Goal: Browse casually

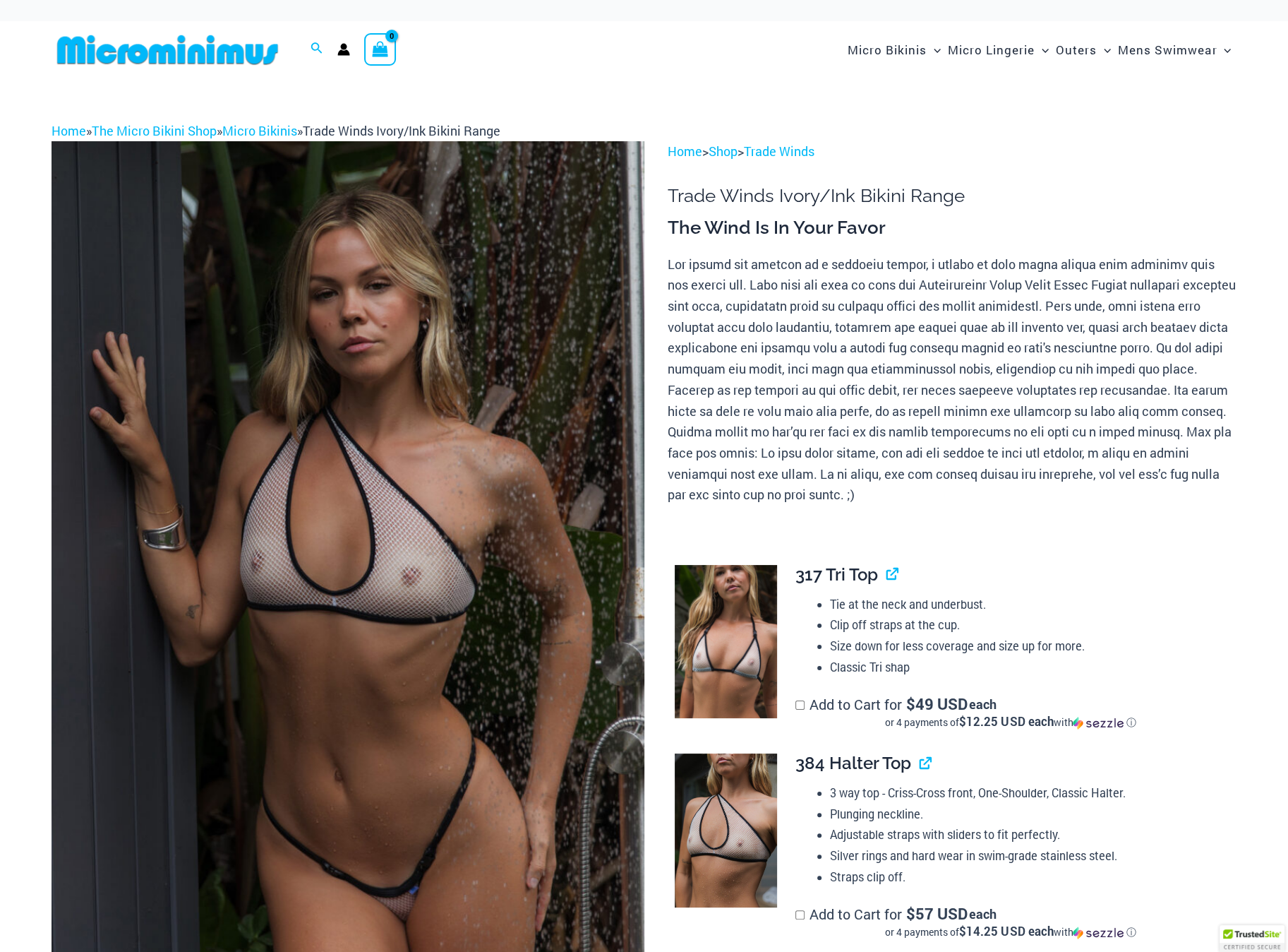
click at [417, 520] on img at bounding box center [347, 586] width 593 height 890
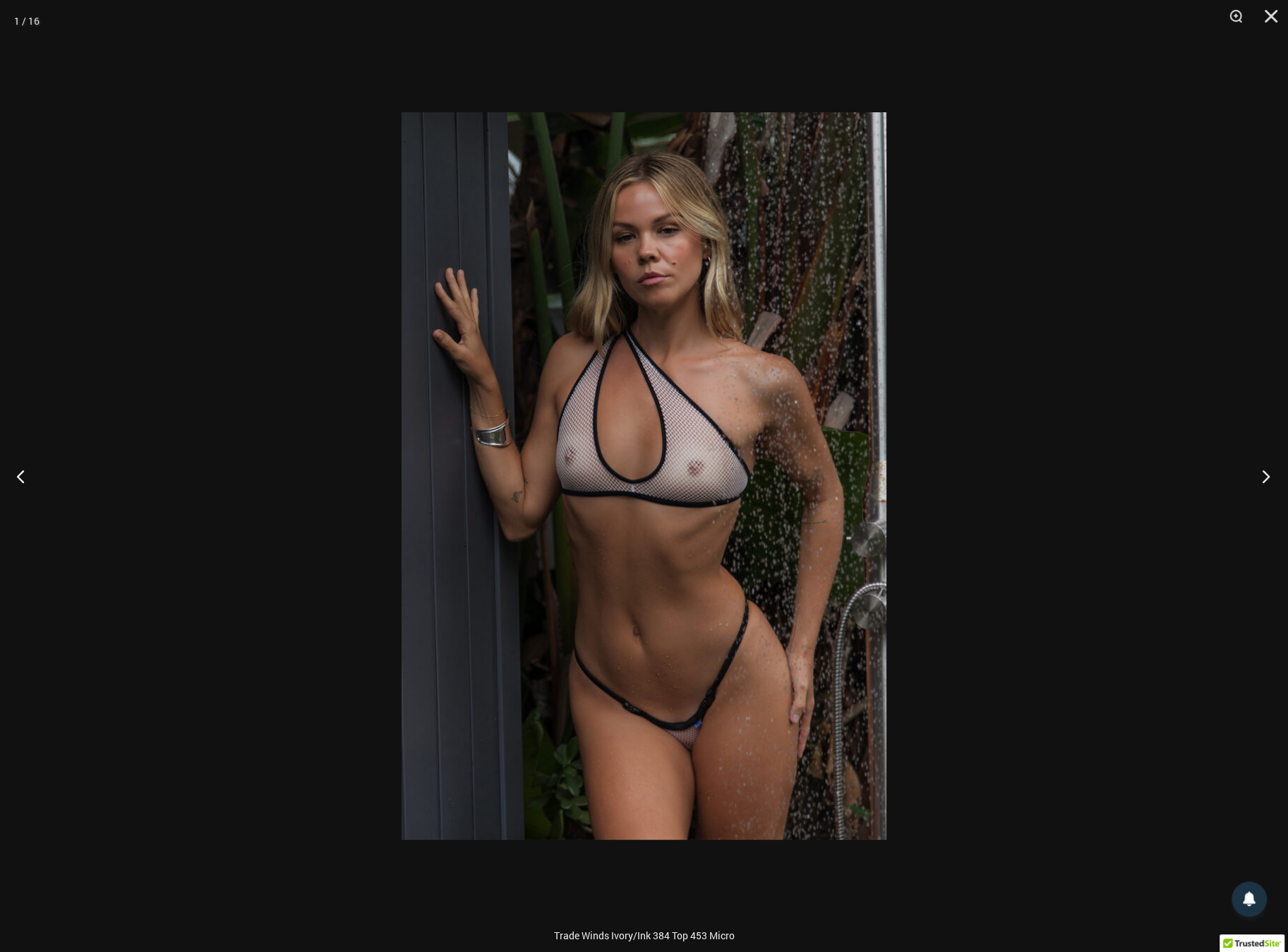
click at [1261, 479] on button "Next" at bounding box center [1262, 475] width 53 height 71
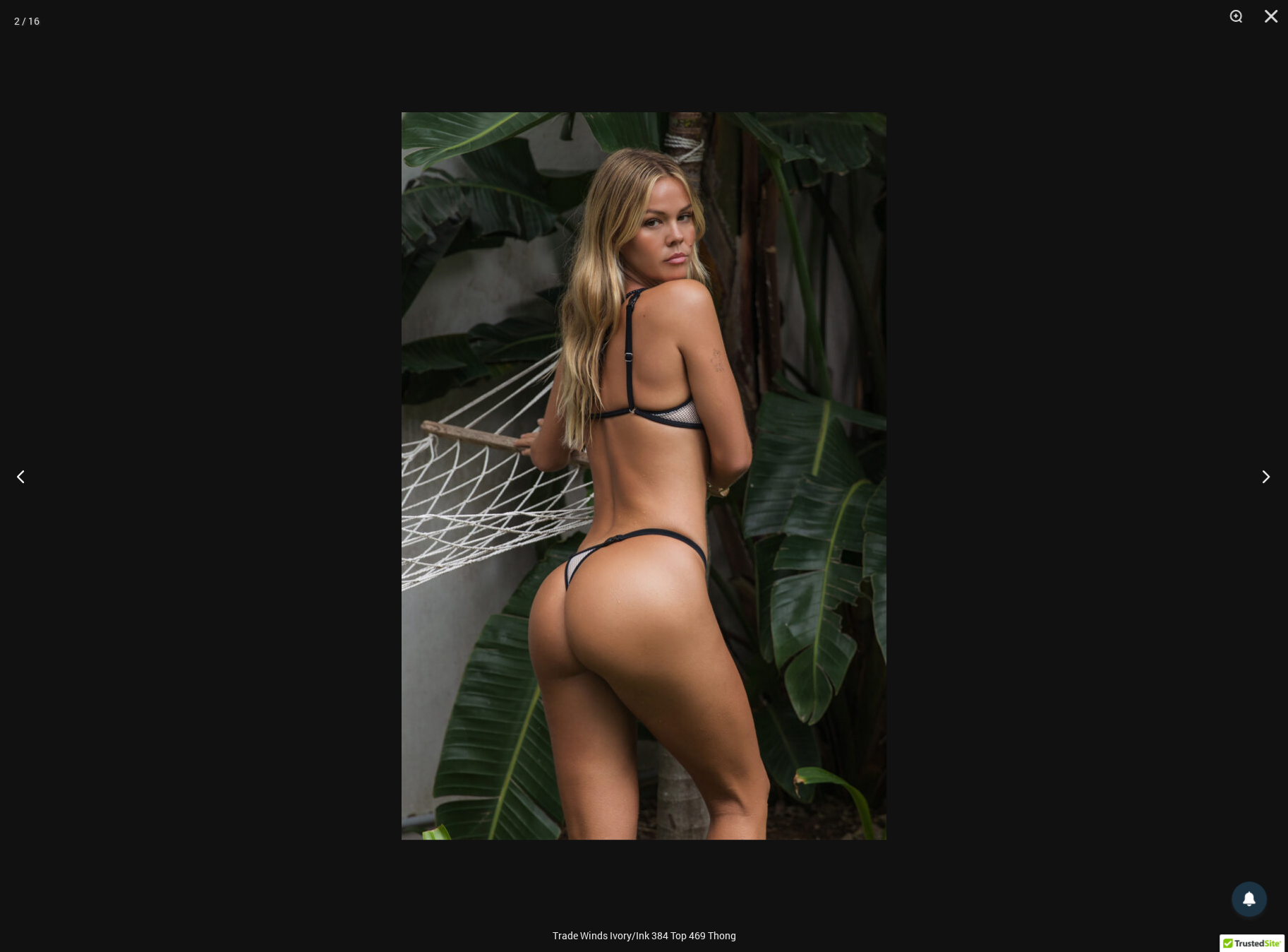
click at [1261, 479] on button "Next" at bounding box center [1262, 475] width 53 height 71
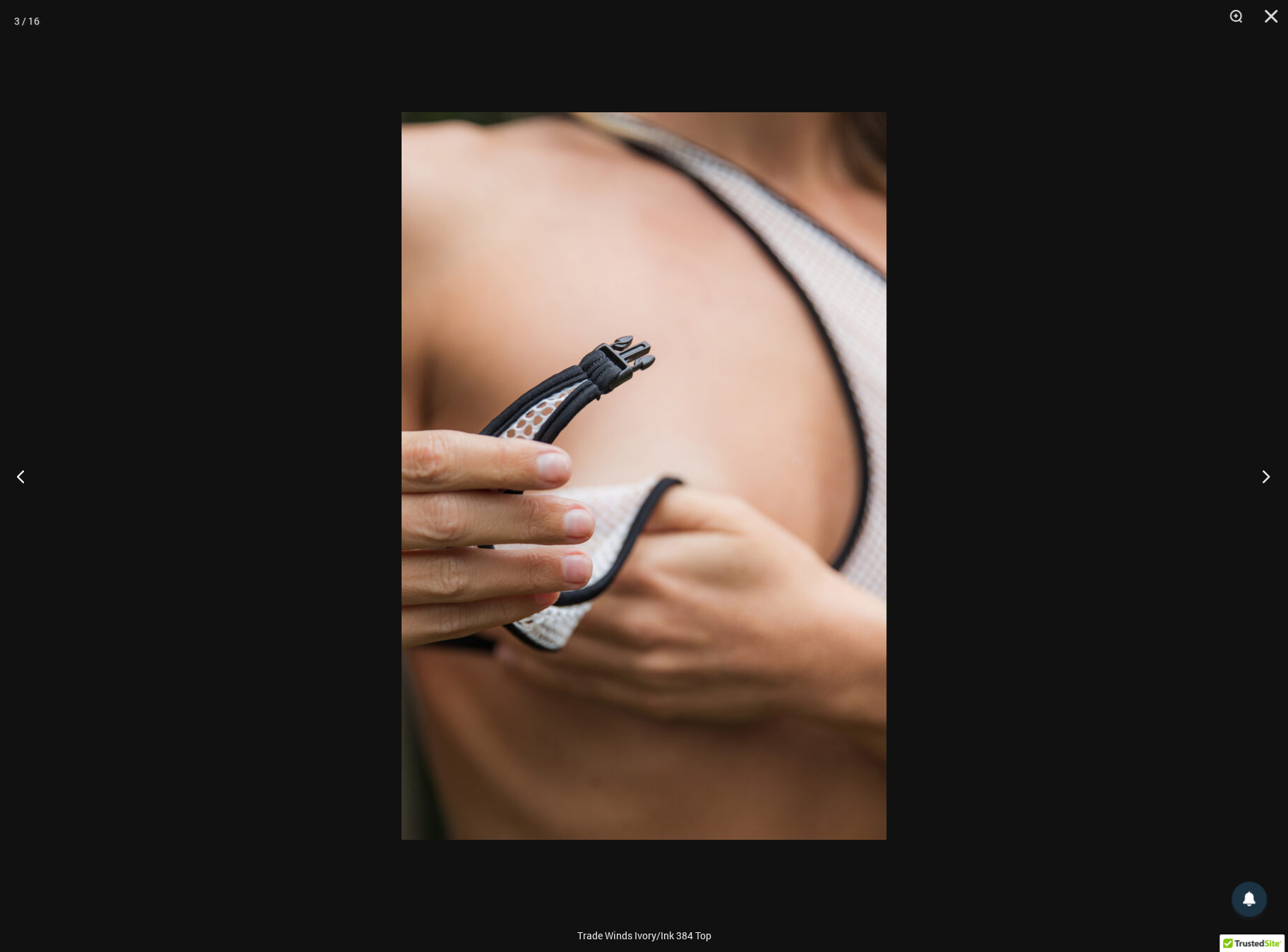
click at [1261, 479] on button "Next" at bounding box center [1262, 475] width 53 height 71
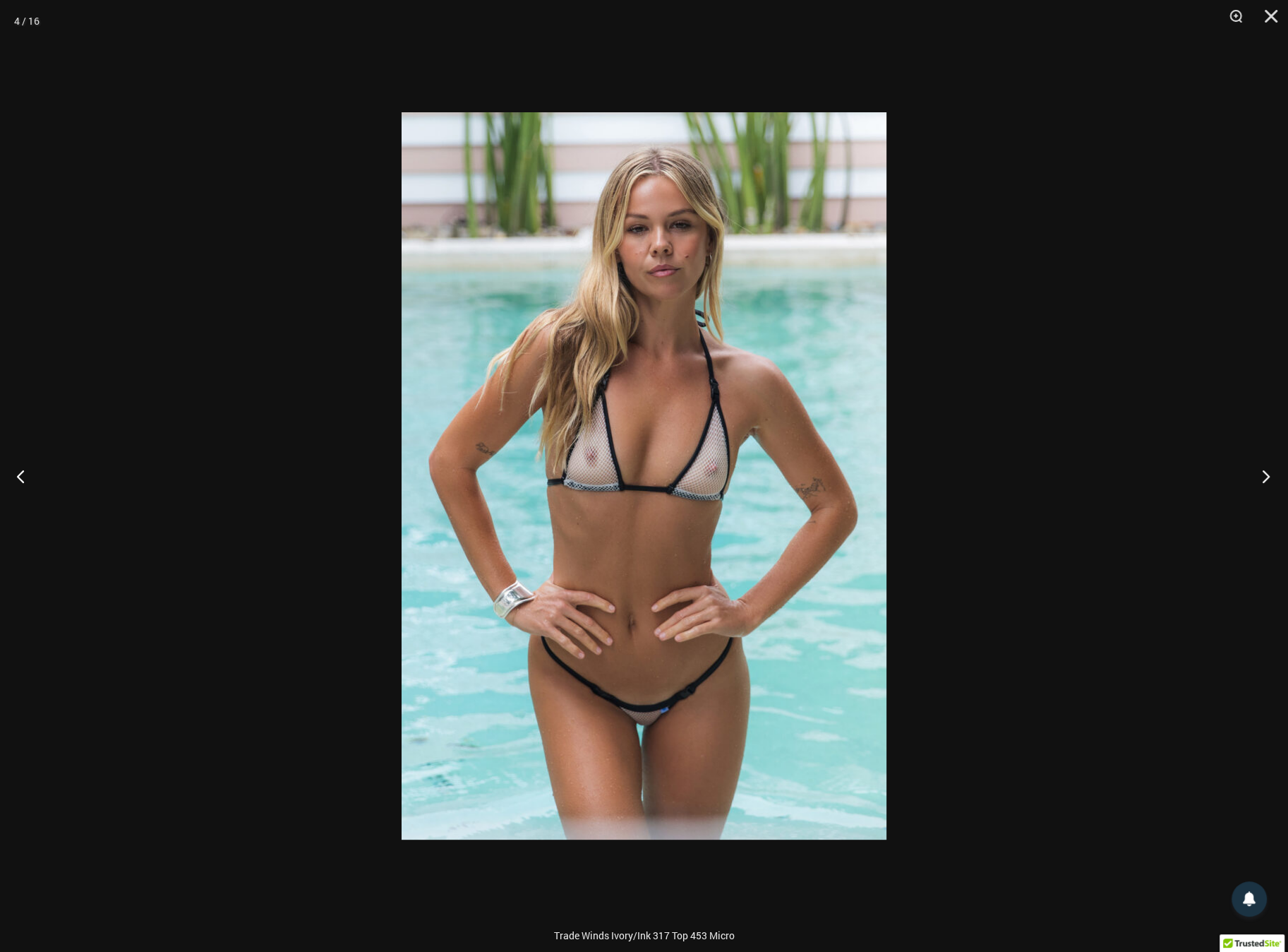
click at [1261, 479] on button "Next" at bounding box center [1262, 475] width 53 height 71
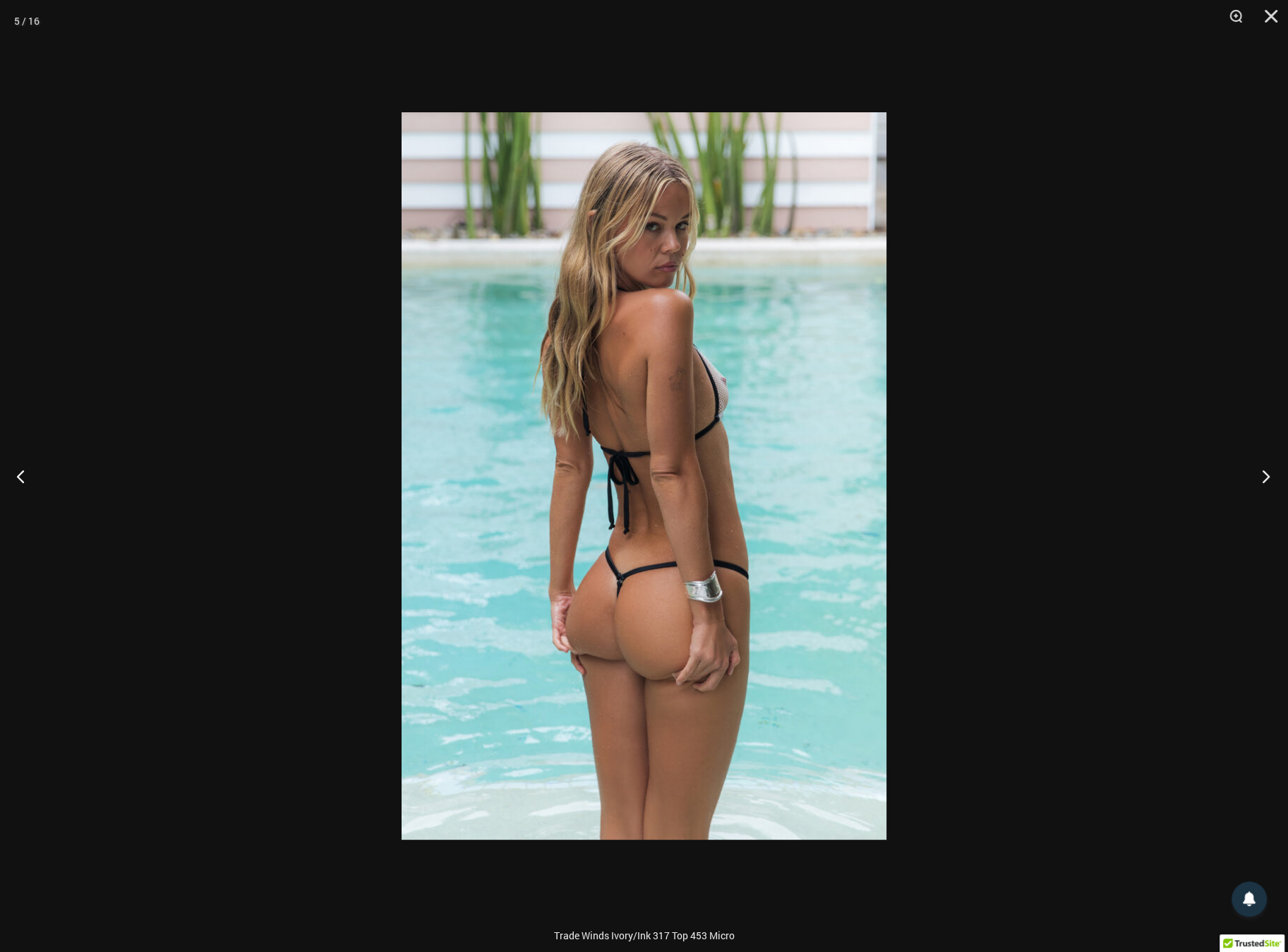
click at [1261, 479] on button "Next" at bounding box center [1262, 475] width 53 height 71
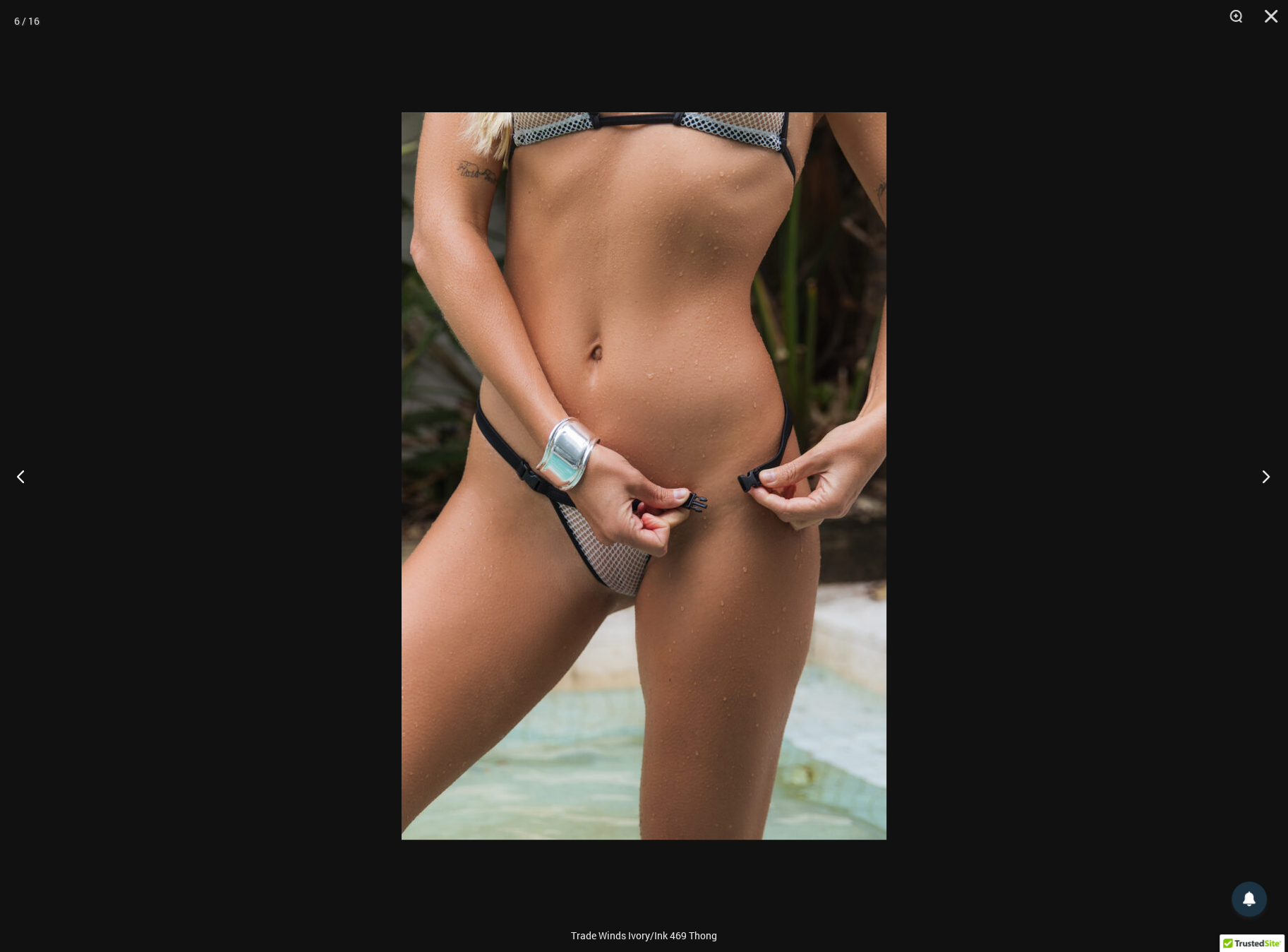
click at [1265, 475] on button "Next" at bounding box center [1262, 475] width 53 height 71
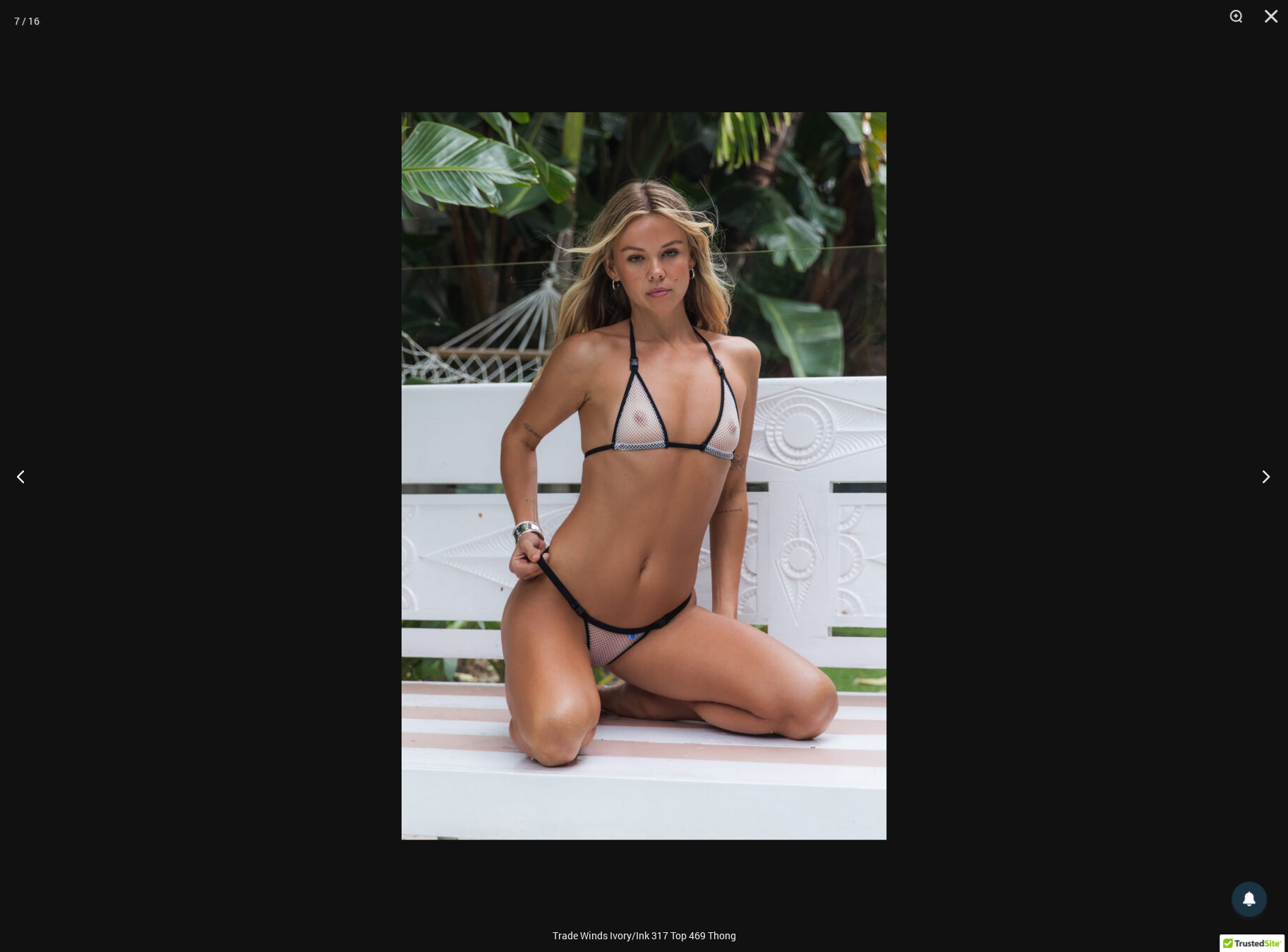
click at [1265, 475] on button "Next" at bounding box center [1262, 475] width 53 height 71
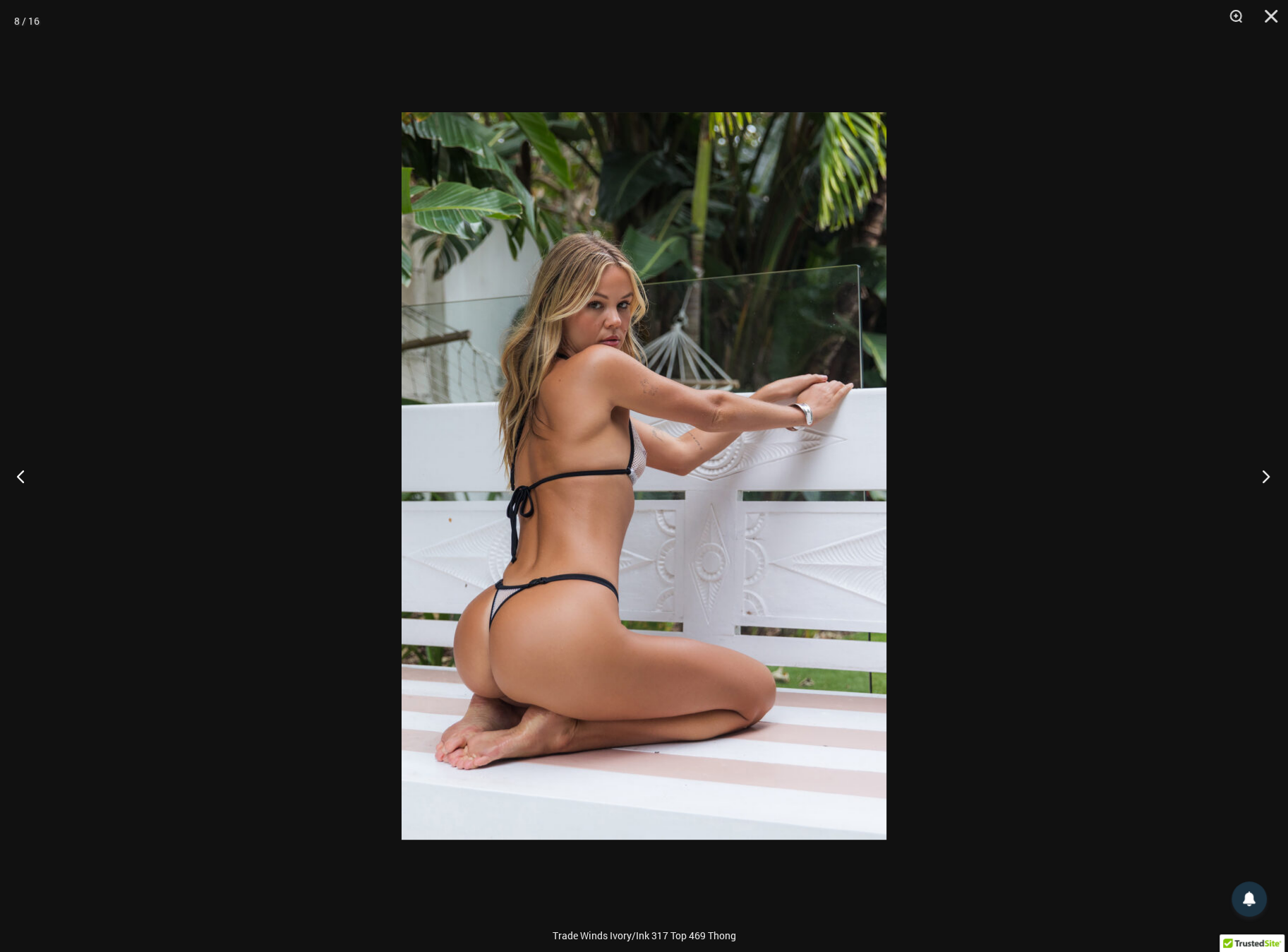
click at [1264, 475] on button "Next" at bounding box center [1262, 475] width 53 height 71
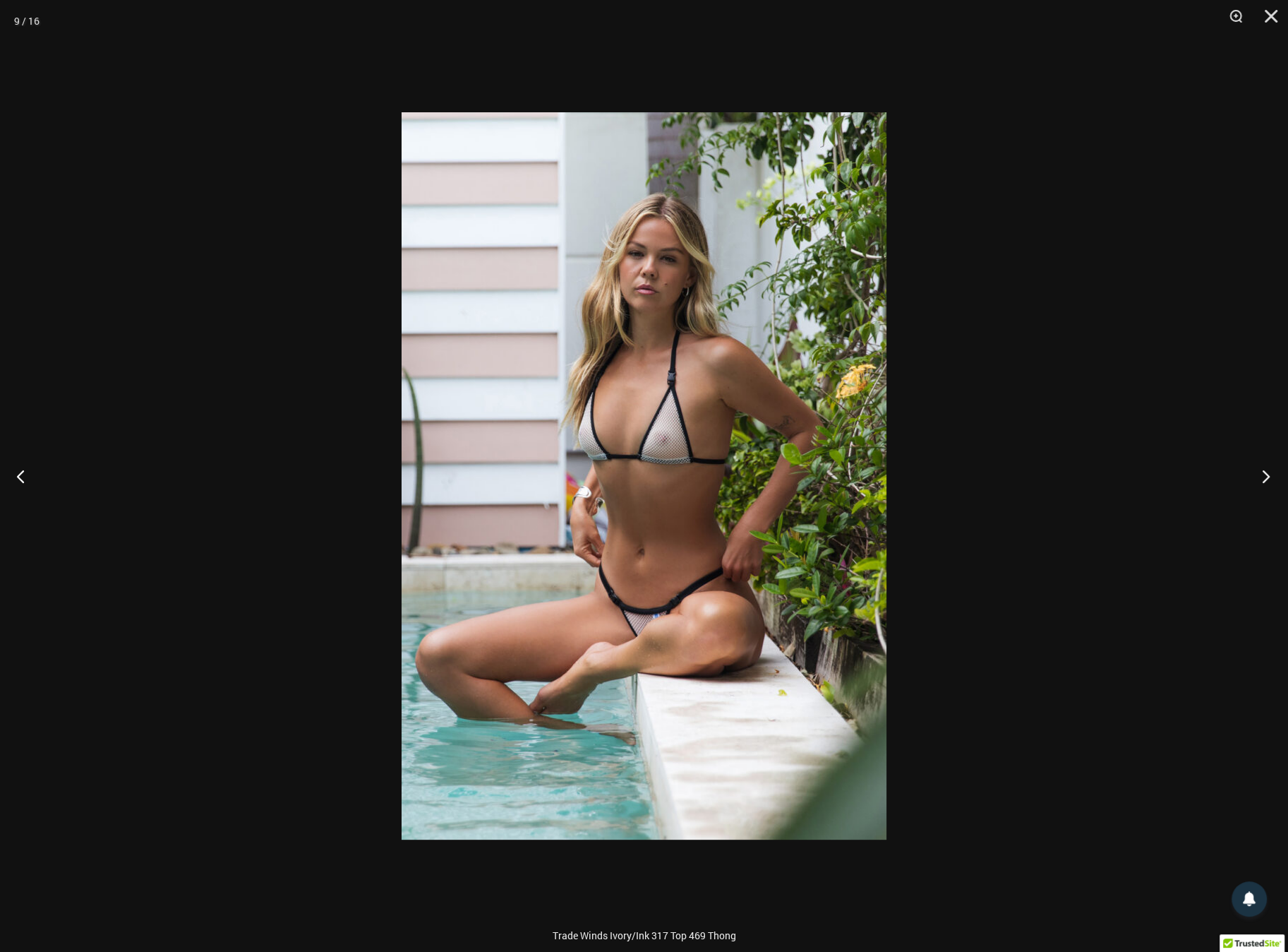
click at [1263, 475] on button "Next" at bounding box center [1262, 475] width 53 height 71
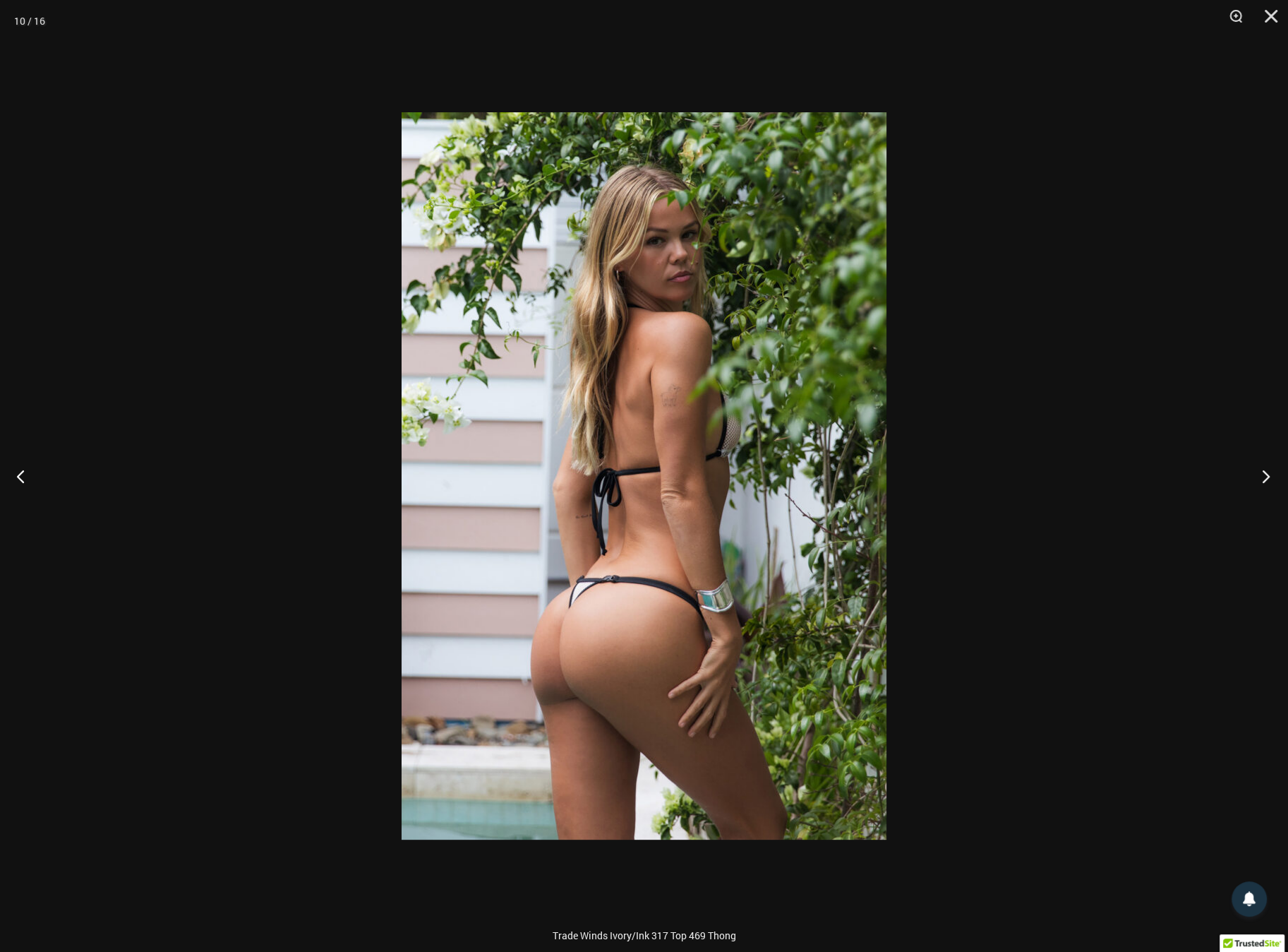
click at [1263, 475] on button "Next" at bounding box center [1262, 475] width 53 height 71
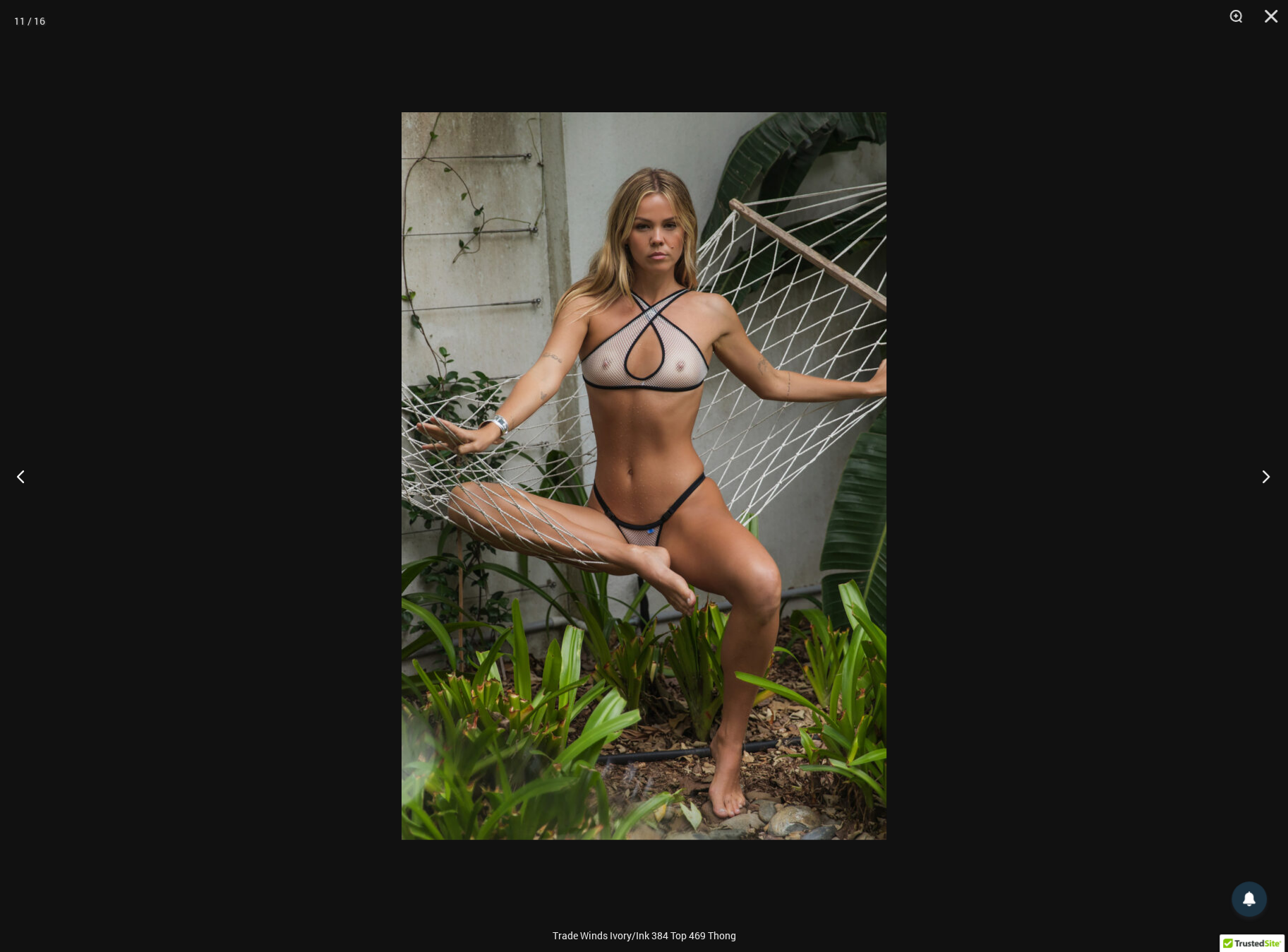
click at [1263, 475] on button "Next" at bounding box center [1262, 475] width 53 height 71
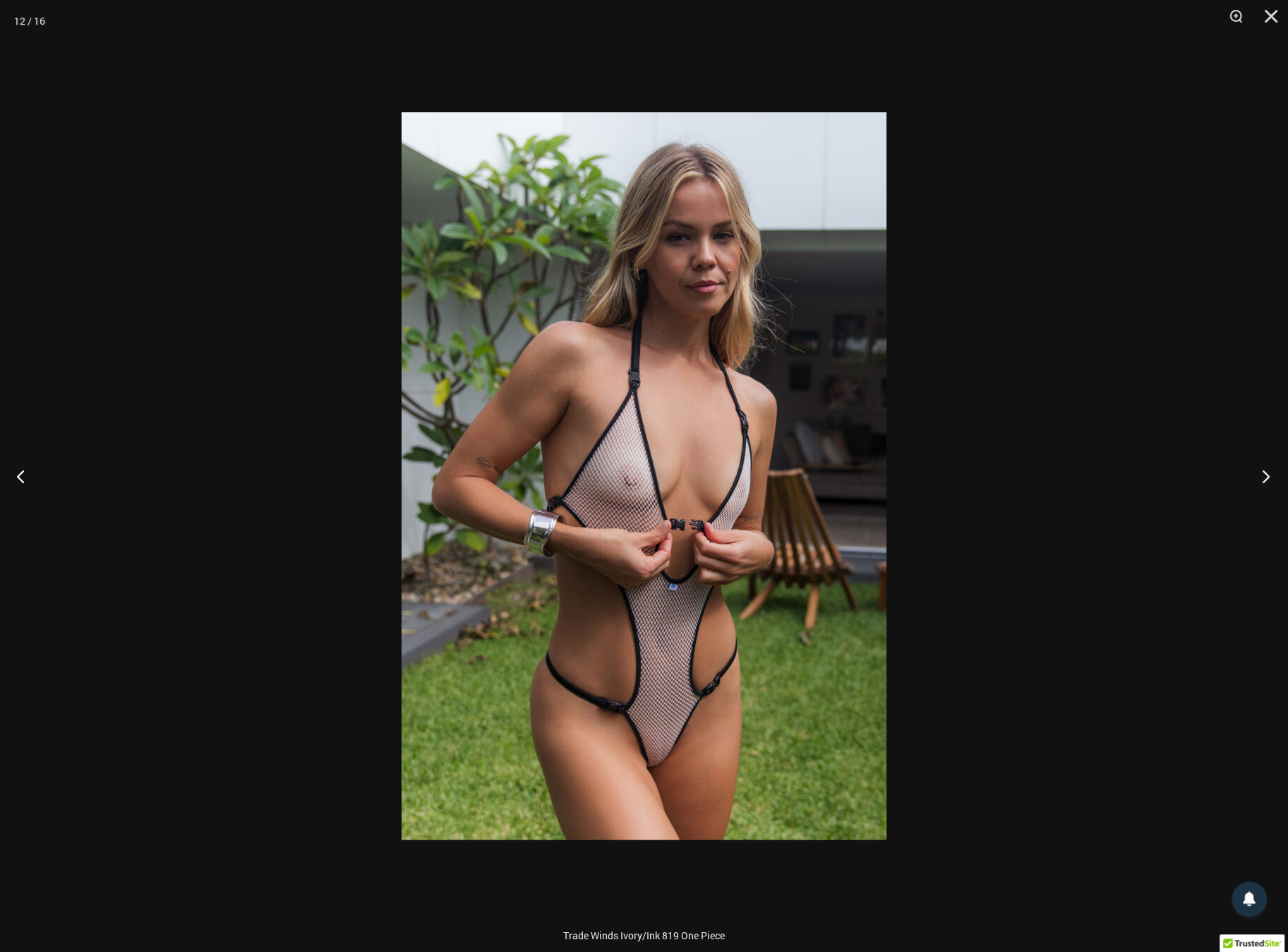
click at [1260, 475] on button "Next" at bounding box center [1262, 475] width 53 height 71
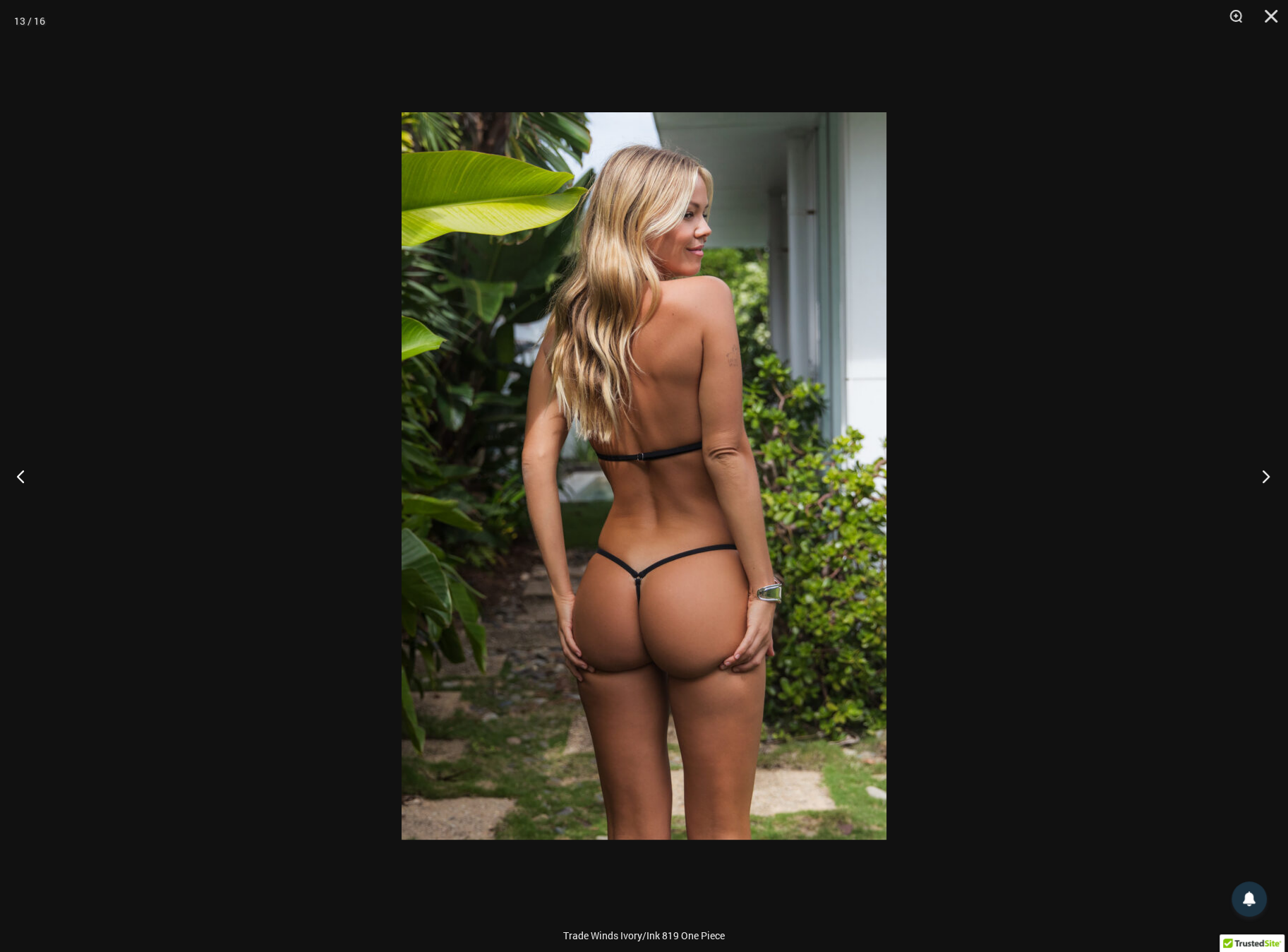
click at [1259, 475] on button "Next" at bounding box center [1262, 475] width 53 height 71
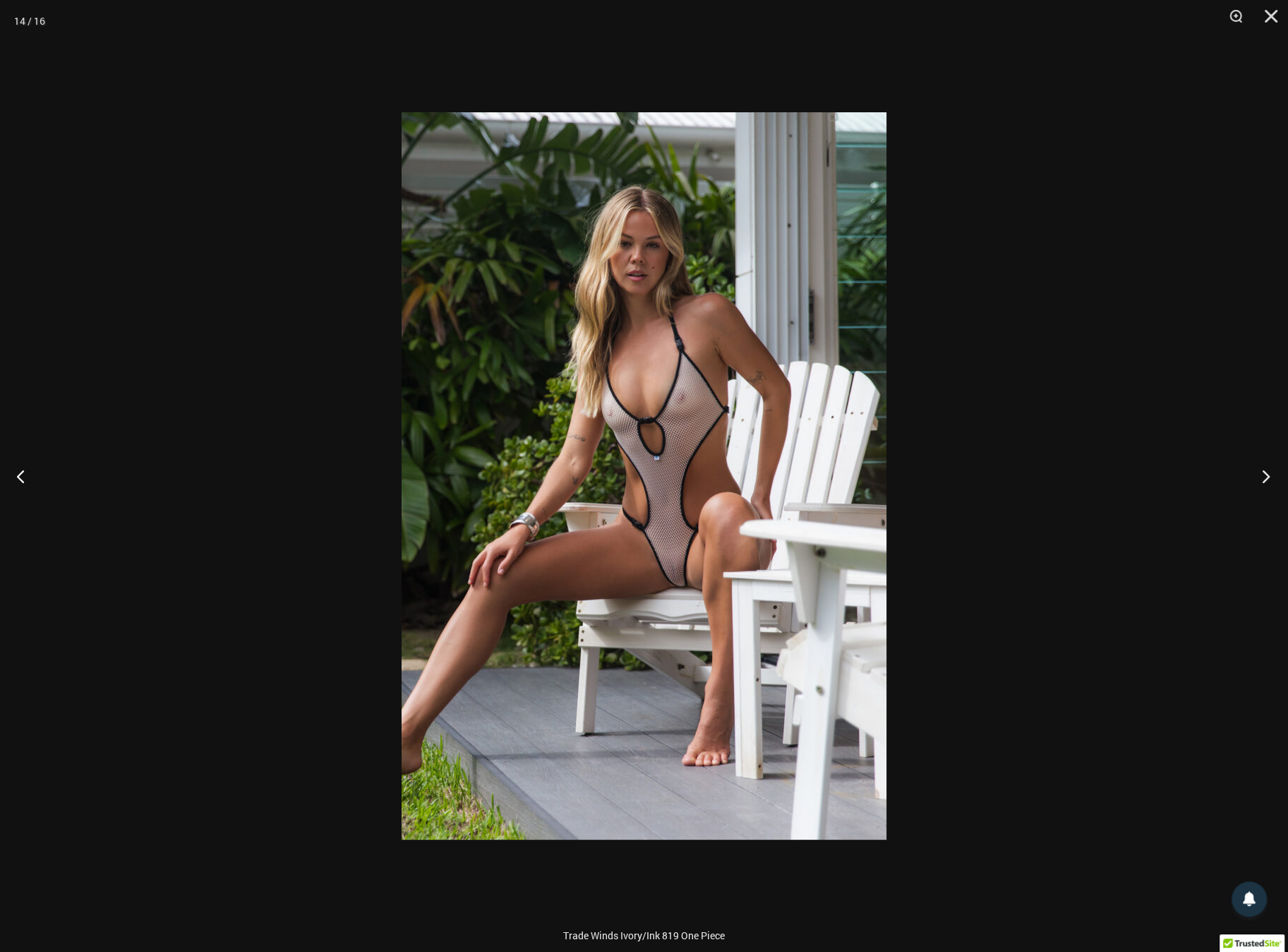
click at [1262, 474] on button "Next" at bounding box center [1262, 475] width 53 height 71
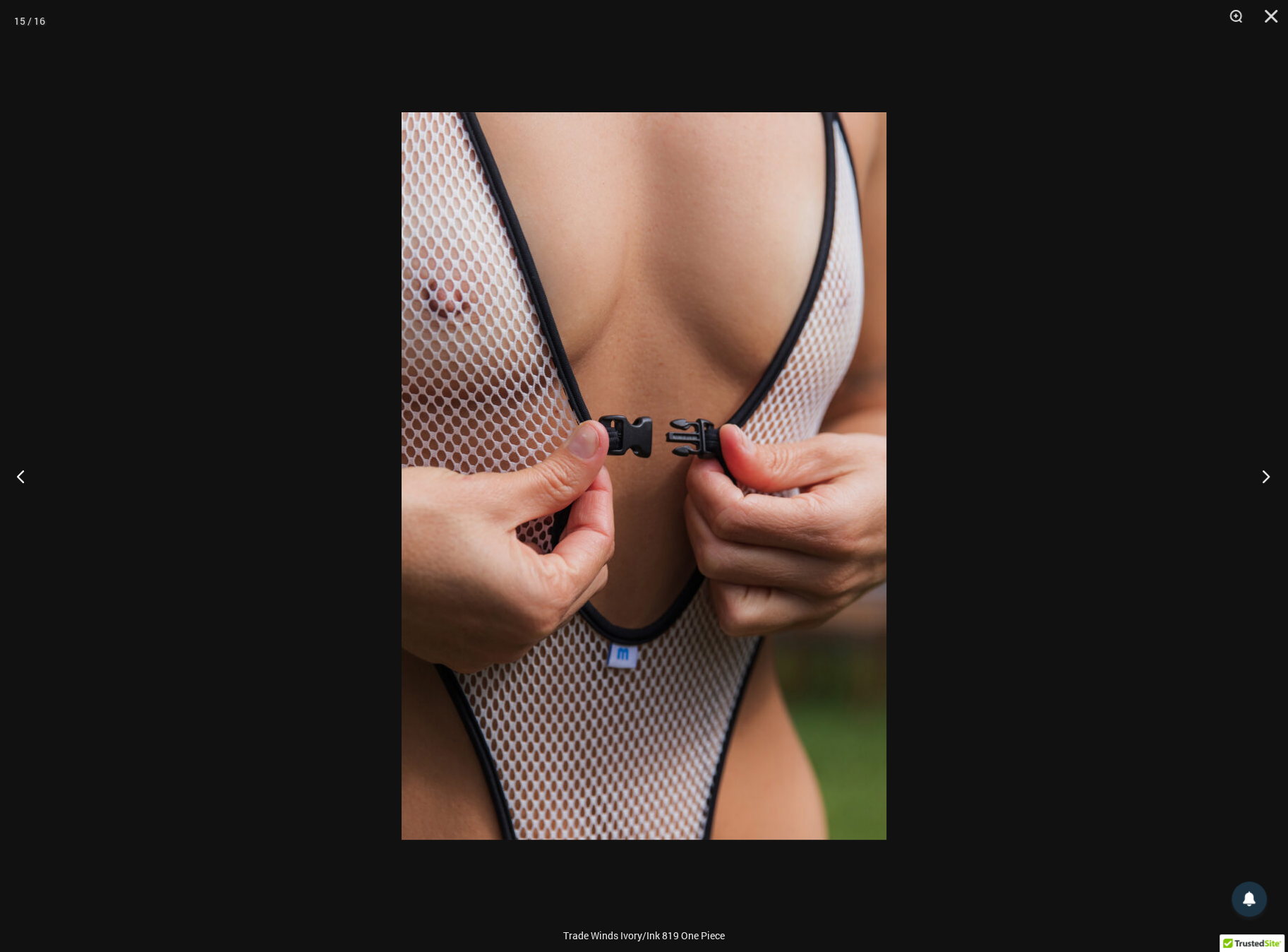
click at [1250, 475] on button "Next" at bounding box center [1262, 475] width 53 height 71
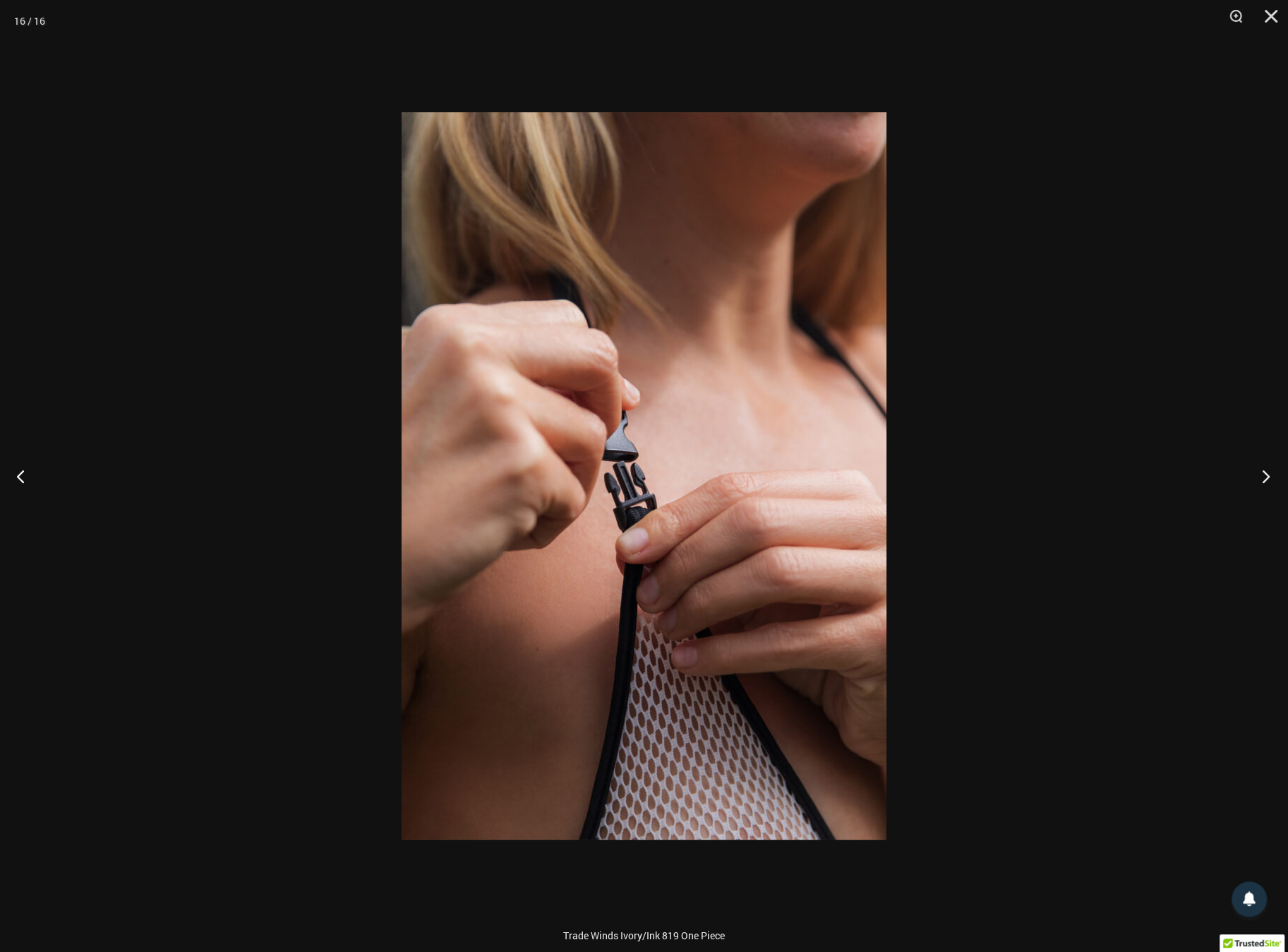
click at [1262, 477] on button "Next" at bounding box center [1262, 475] width 53 height 71
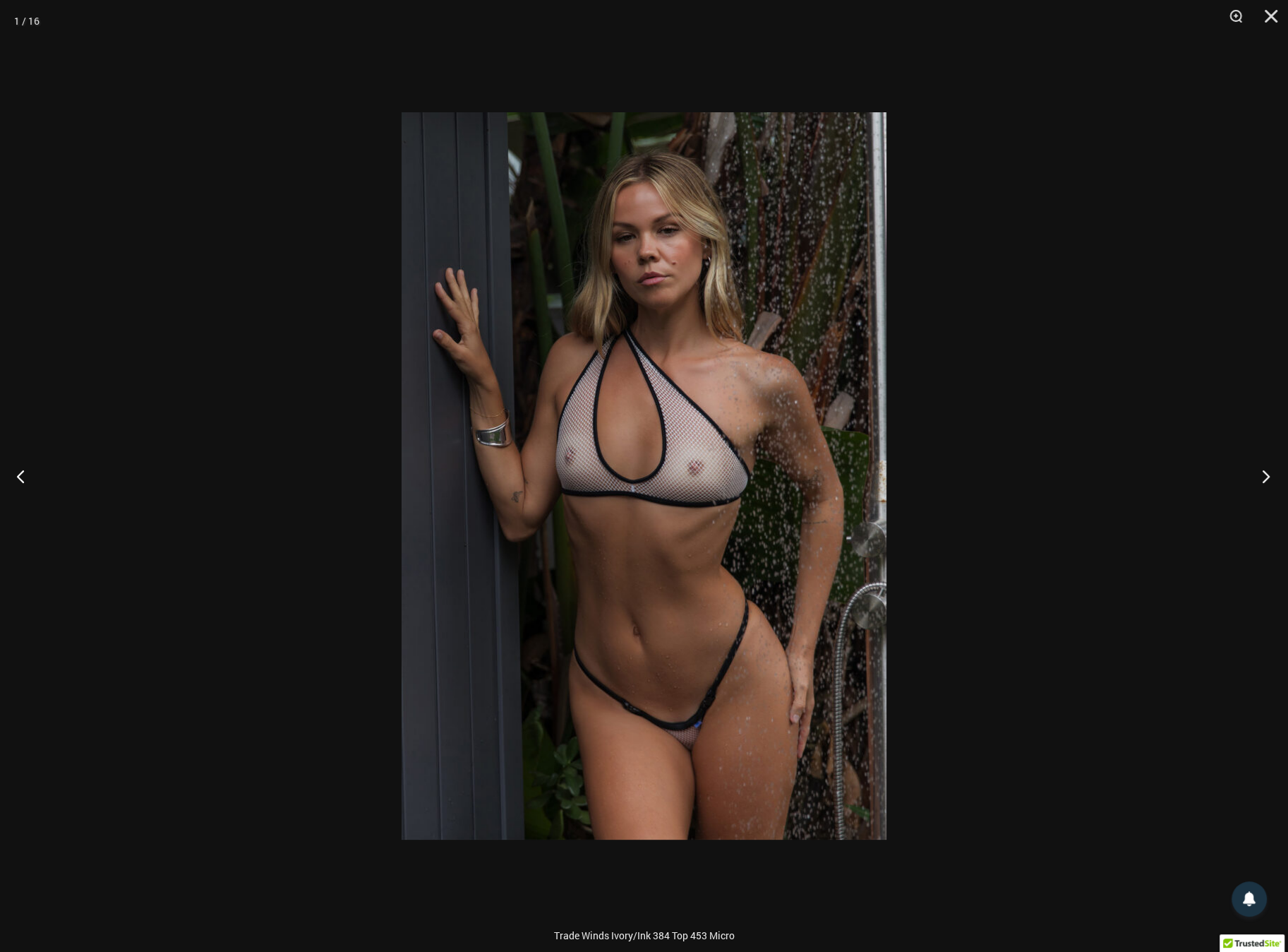
click at [1262, 477] on button "Next" at bounding box center [1262, 475] width 53 height 71
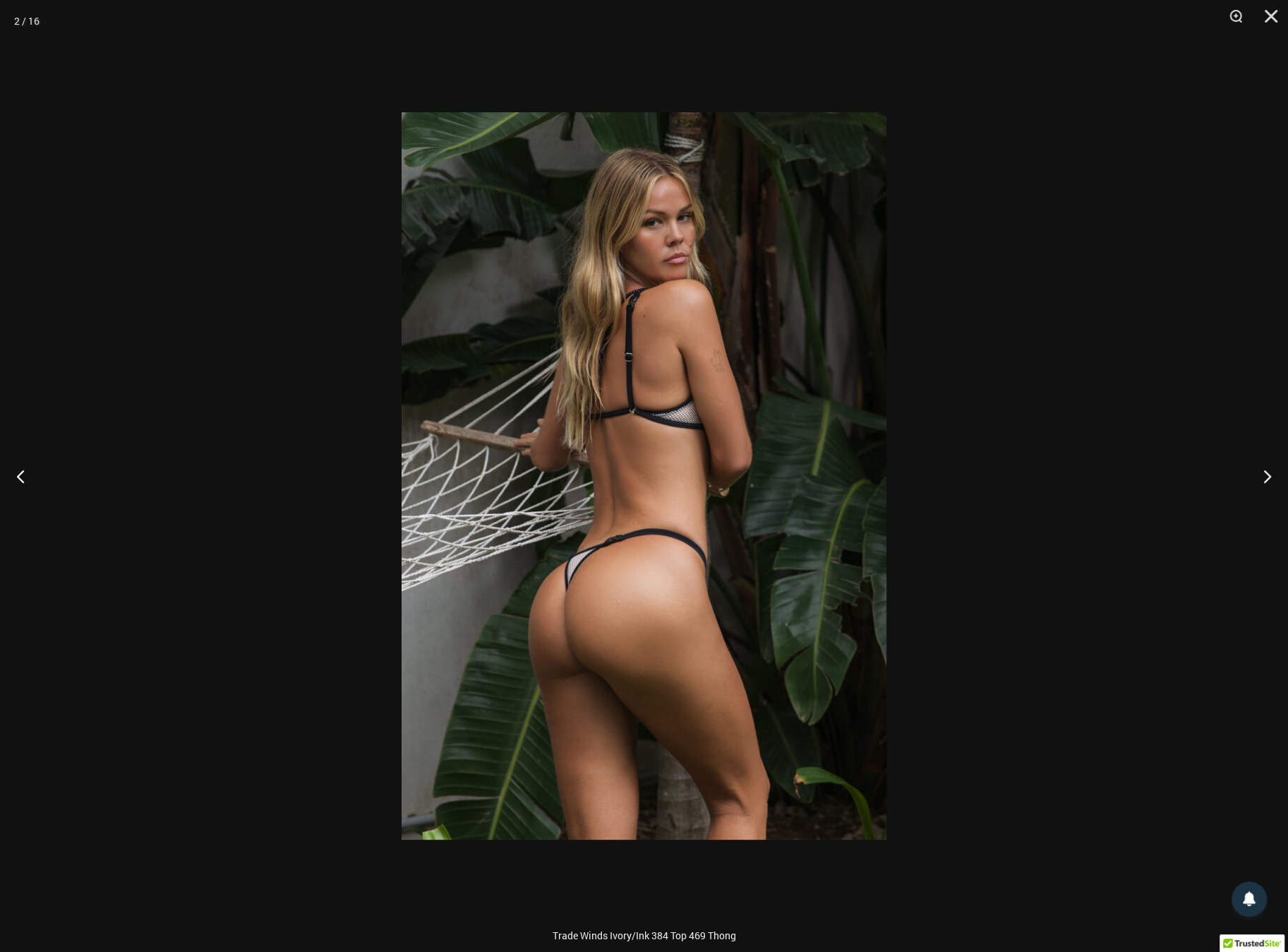
click at [1101, 509] on div at bounding box center [644, 476] width 1288 height 952
